Goal: Task Accomplishment & Management: Use online tool/utility

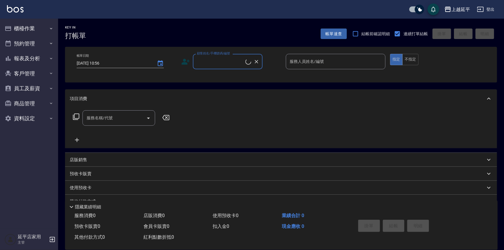
click at [20, 31] on button "櫃檯作業" at bounding box center [28, 28] width 53 height 15
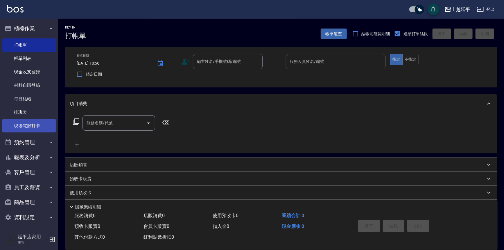
click at [24, 125] on link "現場電腦打卡" at bounding box center [28, 125] width 53 height 13
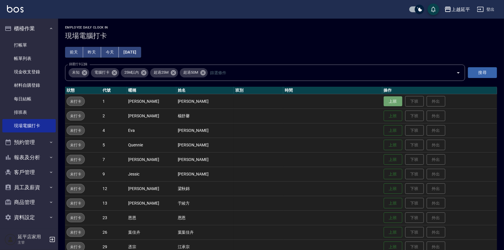
click at [384, 102] on button "上班" at bounding box center [393, 101] width 19 height 10
click at [384, 131] on button "上班" at bounding box center [393, 130] width 19 height 10
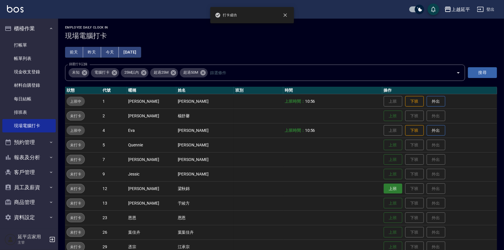
click at [384, 185] on button "上班" at bounding box center [393, 188] width 19 height 10
click at [390, 217] on button "上班" at bounding box center [393, 217] width 19 height 10
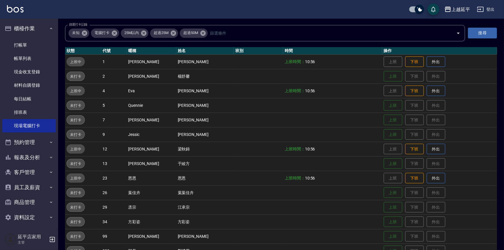
scroll to position [53, 0]
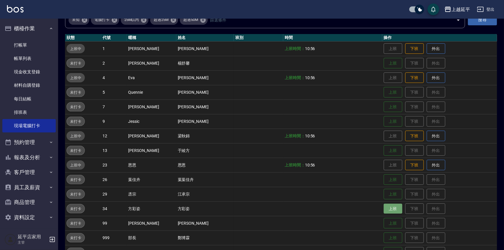
click at [384, 209] on button "上班" at bounding box center [393, 208] width 19 height 10
click at [384, 93] on button "上班" at bounding box center [393, 92] width 19 height 10
